Goal: Task Accomplishment & Management: Use online tool/utility

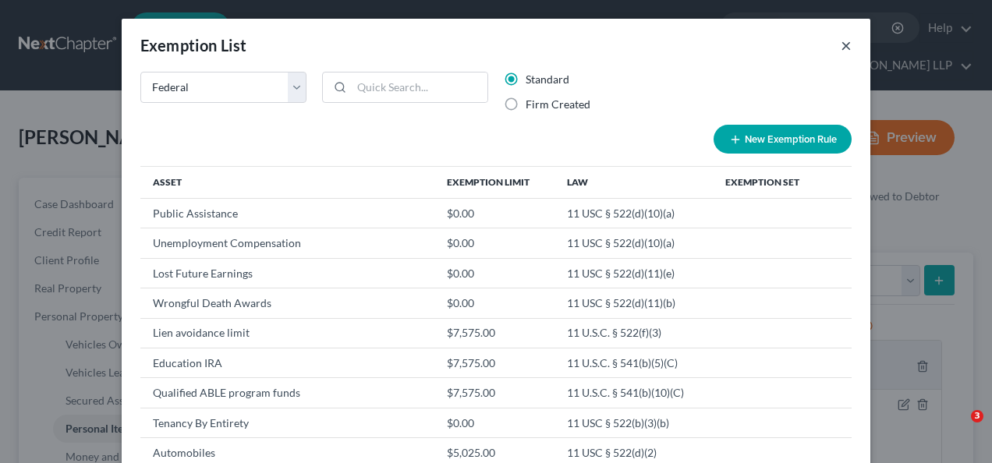
click at [841, 41] on button "×" at bounding box center [846, 45] width 11 height 19
